Goal: Transaction & Acquisition: Subscribe to service/newsletter

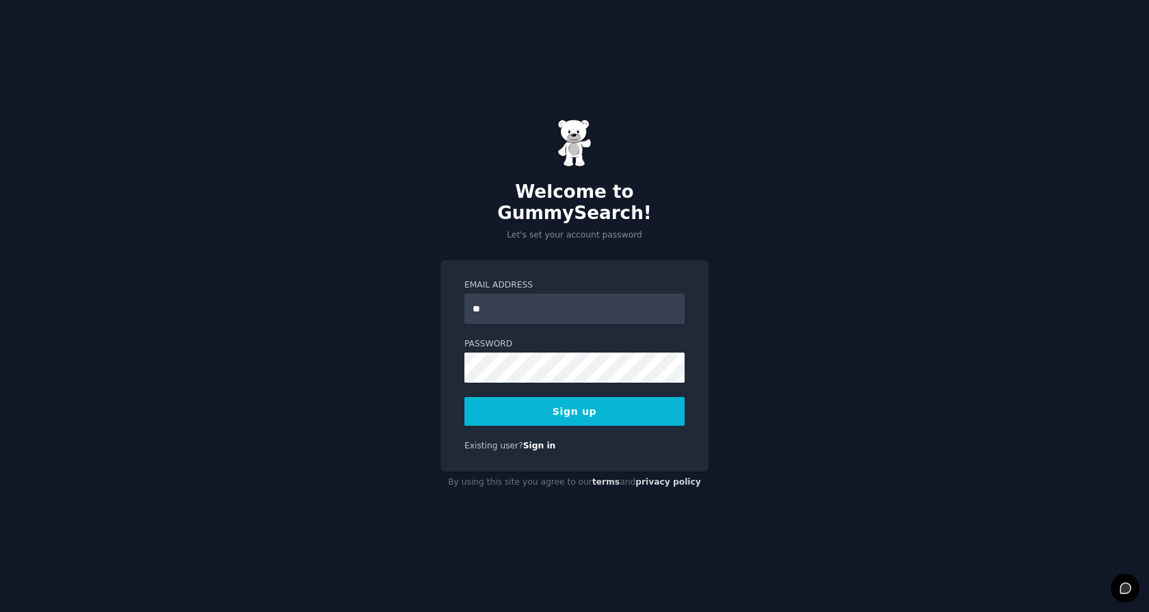
type input "*"
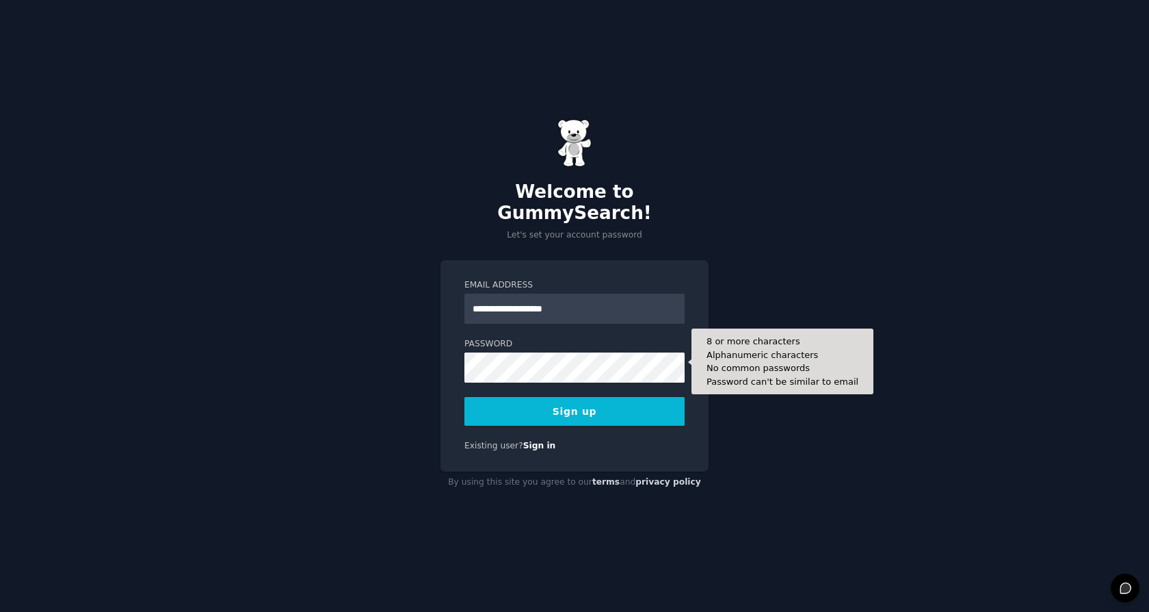
type input "**********"
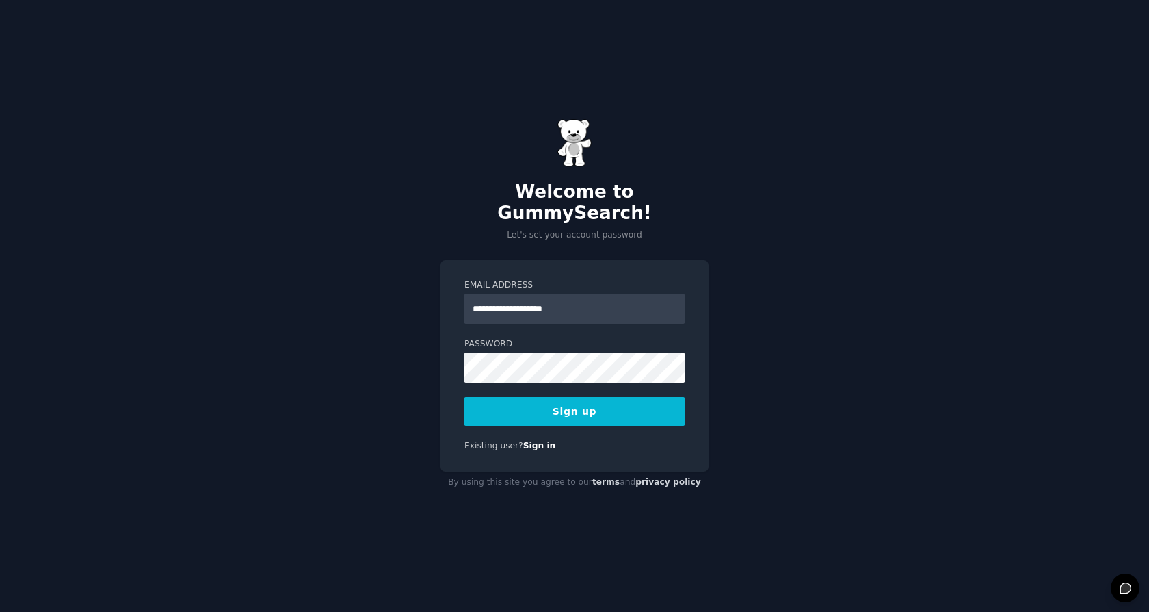
click at [576, 415] on button "Sign up" at bounding box center [575, 411] width 220 height 29
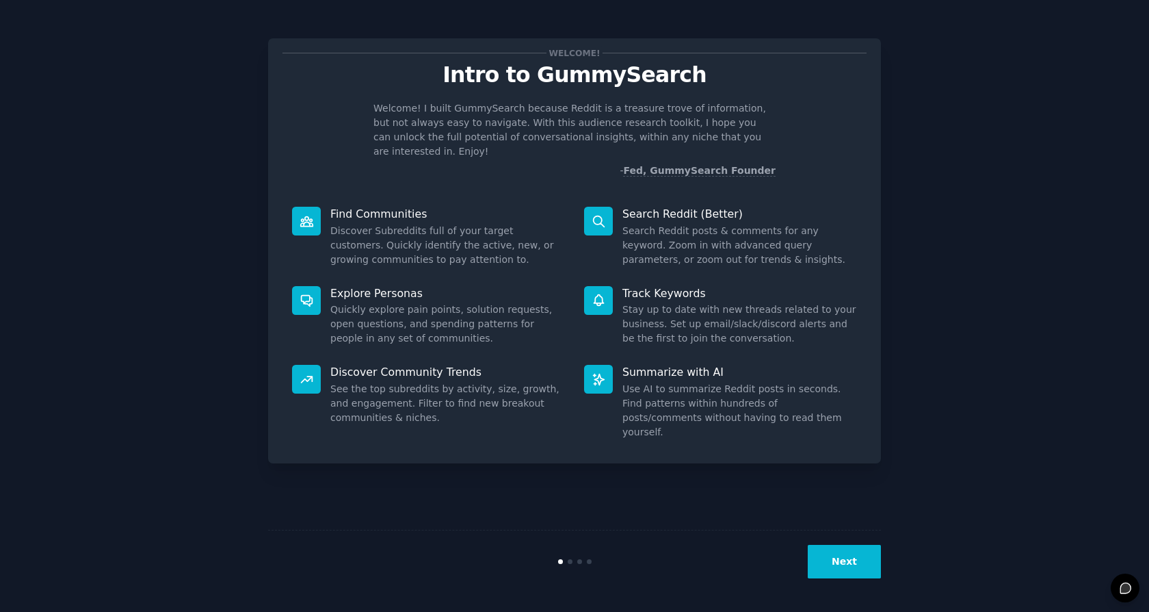
click at [841, 562] on button "Next" at bounding box center [844, 562] width 73 height 34
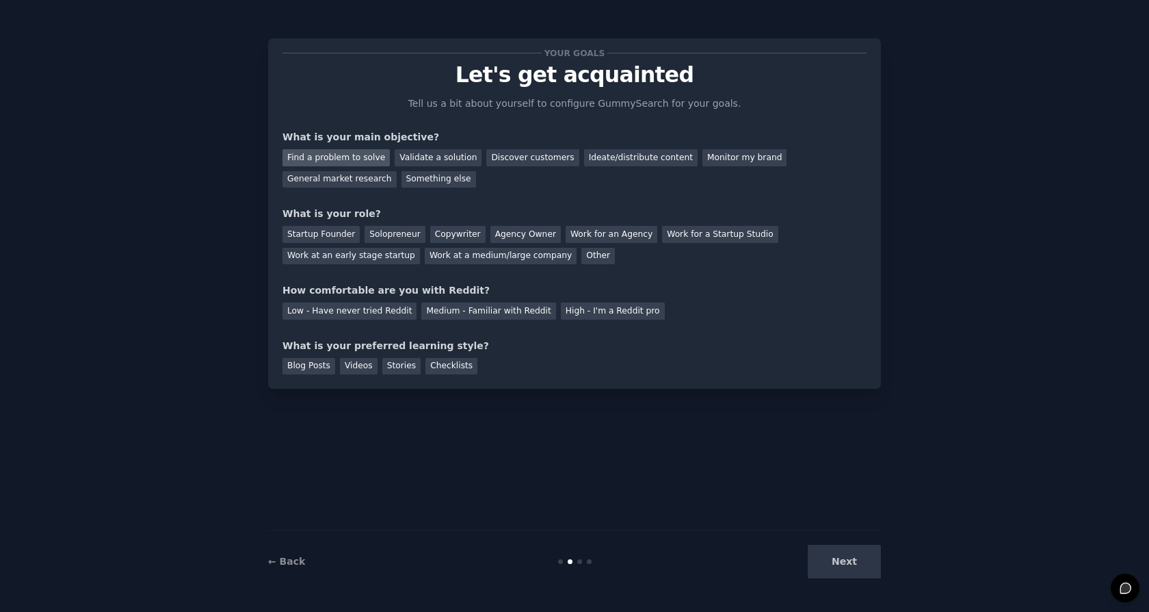
click at [358, 153] on div "Find a problem to solve" at bounding box center [336, 157] width 107 height 17
click at [547, 153] on div "Discover customers" at bounding box center [532, 157] width 92 height 17
click at [298, 175] on div "General market research" at bounding box center [340, 179] width 114 height 17
click at [602, 260] on div "Other" at bounding box center [599, 256] width 34 height 17
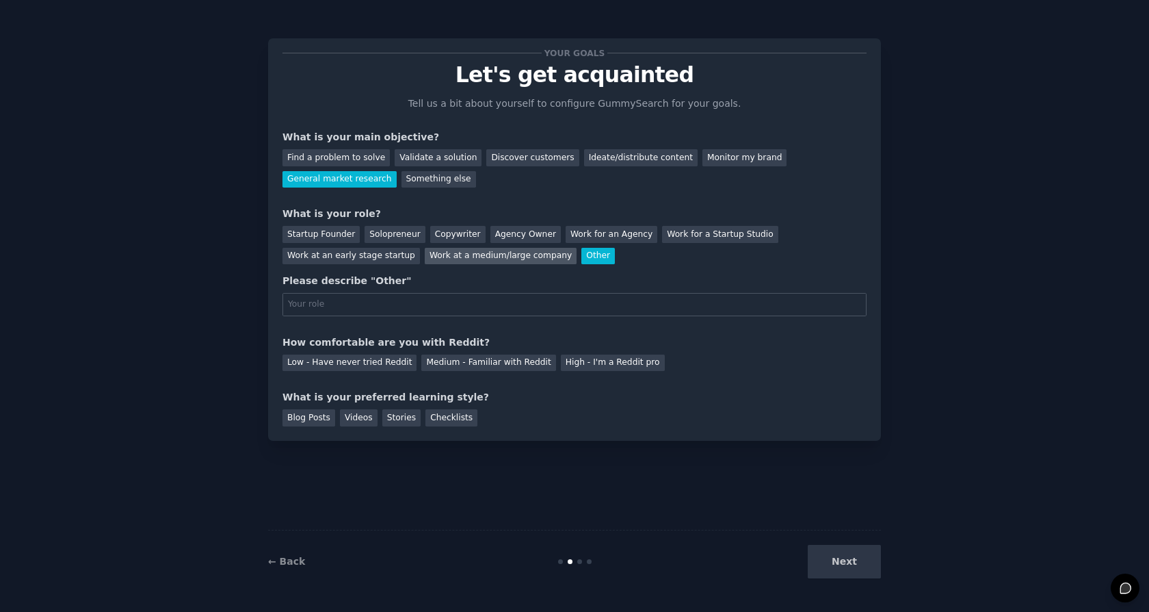
click at [549, 261] on div "Work at a medium/large company" at bounding box center [501, 256] width 152 height 17
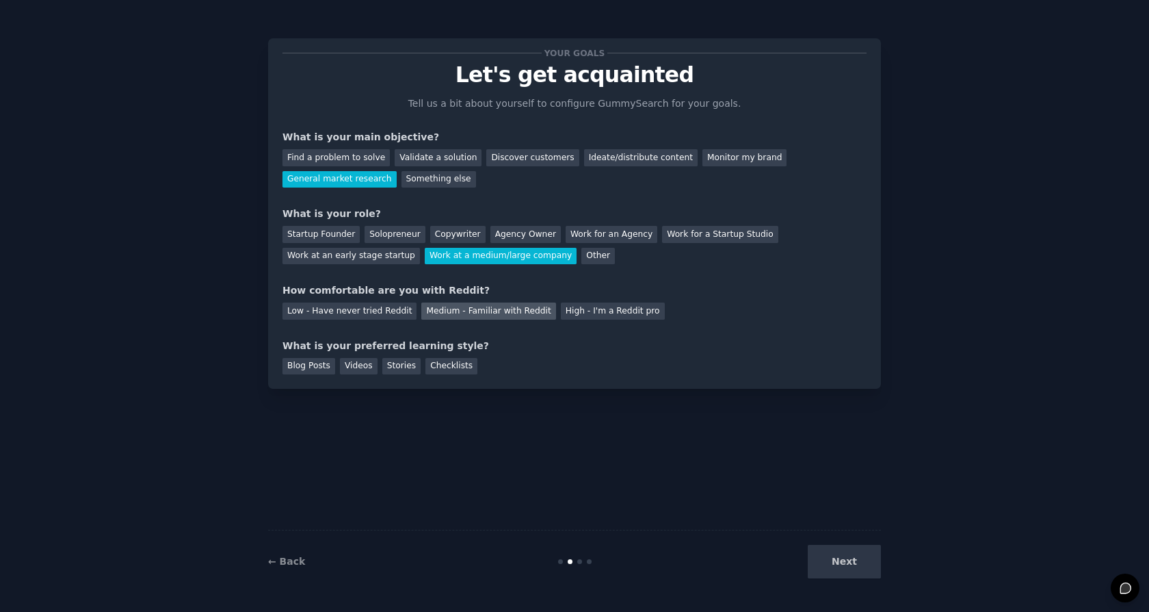
click at [498, 311] on div "Medium - Familiar with Reddit" at bounding box center [488, 310] width 134 height 17
click at [356, 369] on div "Videos" at bounding box center [359, 366] width 38 height 17
click at [859, 557] on button "Next" at bounding box center [844, 562] width 73 height 34
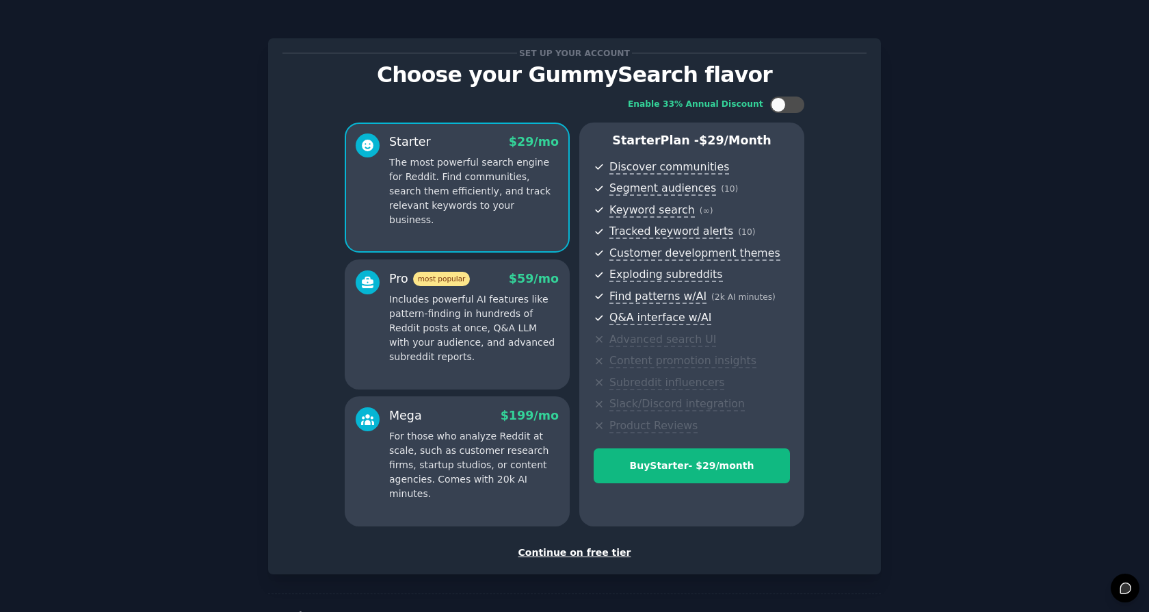
click at [590, 546] on div "Continue on free tier" at bounding box center [575, 552] width 584 height 14
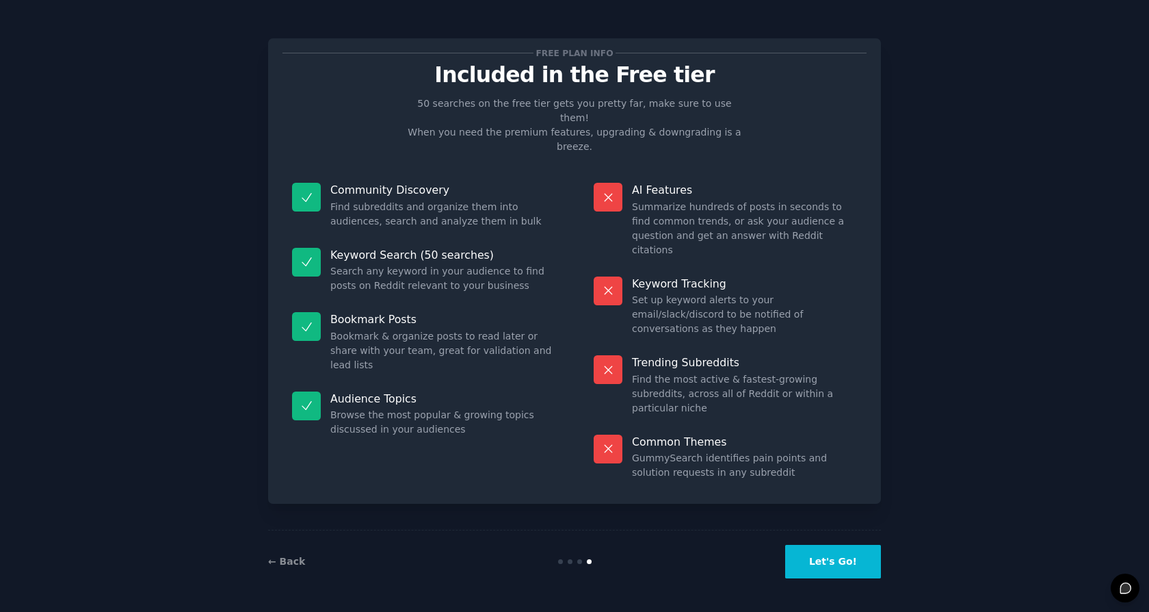
click at [849, 556] on button "Let's Go!" at bounding box center [833, 562] width 96 height 34
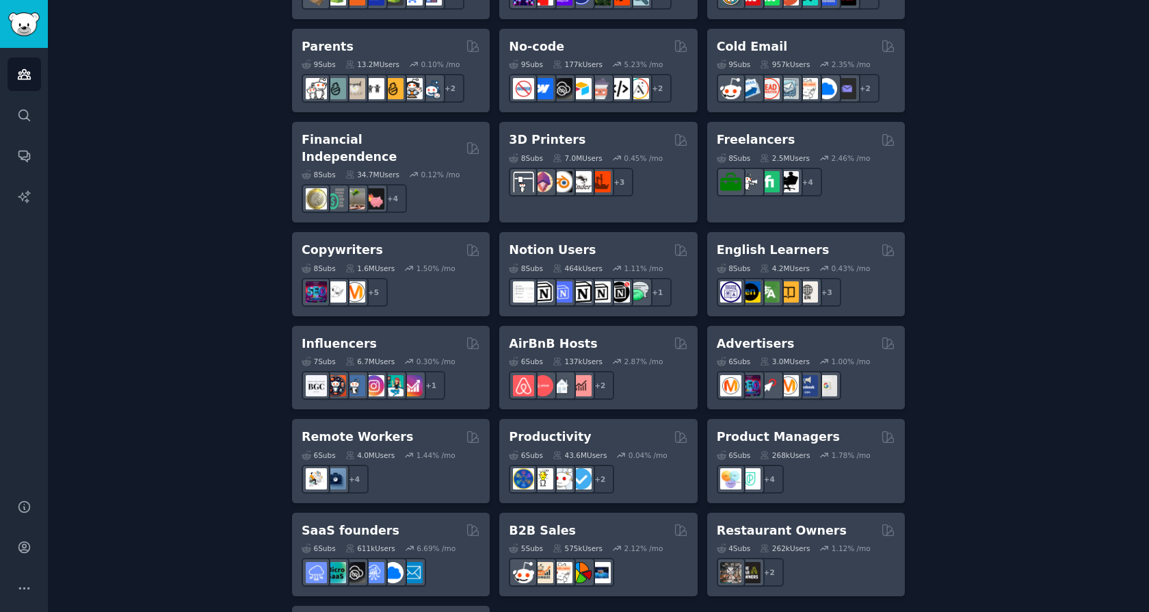
scroll to position [984, 0]
